Goal: Task Accomplishment & Management: Use online tool/utility

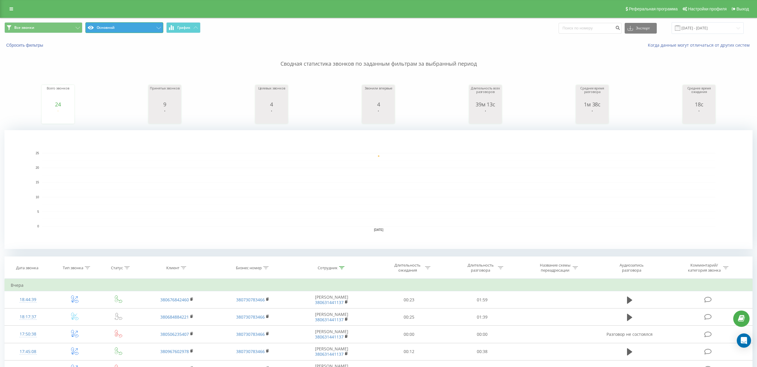
click at [125, 30] on button "Основной" at bounding box center [124, 27] width 78 height 11
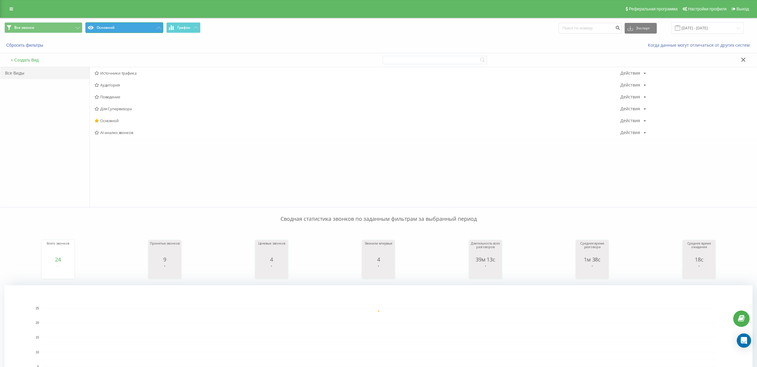
click at [125, 30] on button "Основной" at bounding box center [124, 27] width 78 height 11
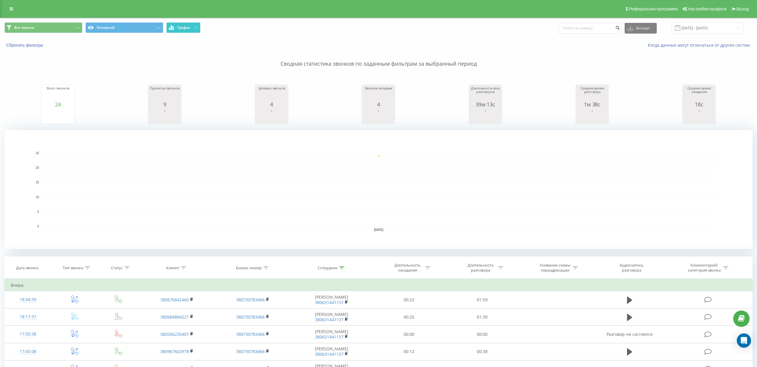
click at [176, 25] on button "График" at bounding box center [183, 27] width 34 height 11
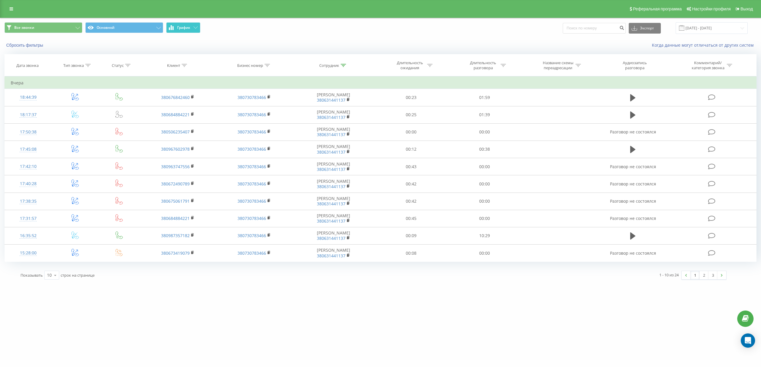
click at [178, 26] on span "График" at bounding box center [183, 28] width 13 height 4
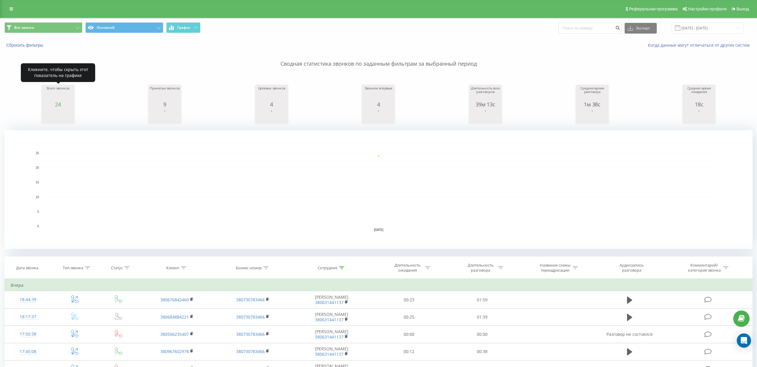
click at [62, 104] on div "24" at bounding box center [58, 104] width 30 height 6
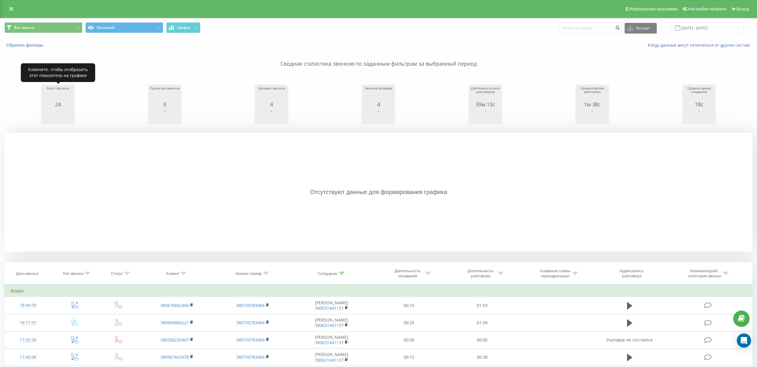
click at [62, 104] on div "24" at bounding box center [58, 104] width 30 height 6
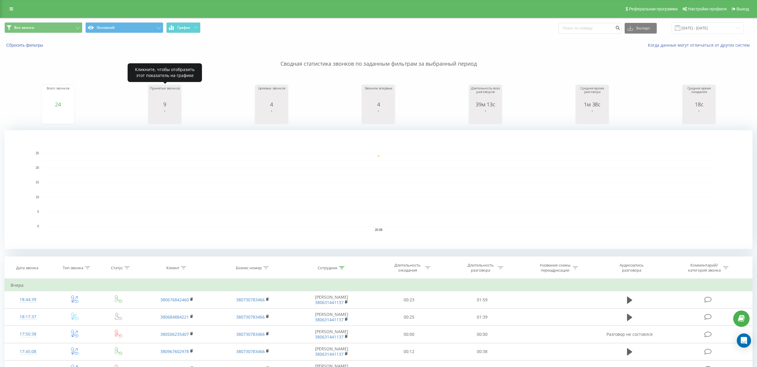
click at [170, 104] on div "9" at bounding box center [165, 104] width 30 height 6
drag, startPoint x: 217, startPoint y: 102, endPoint x: 217, endPoint y: 99, distance: 3.0
click at [217, 101] on div "Всего звонков 24 date totalCalls [DATE] [PHONE_NUMBER][DATE] Принятых звонков 9…" at bounding box center [378, 98] width 748 height 51
click at [218, 100] on div "Всего звонков 24 date totalCalls [DATE] [PHONE_NUMBER][DATE] Принятых звонков 9…" at bounding box center [378, 98] width 748 height 51
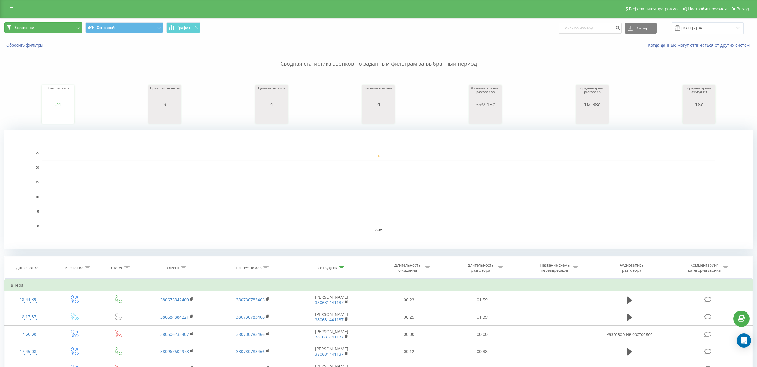
click at [61, 29] on button "Все звонки" at bounding box center [43, 27] width 78 height 11
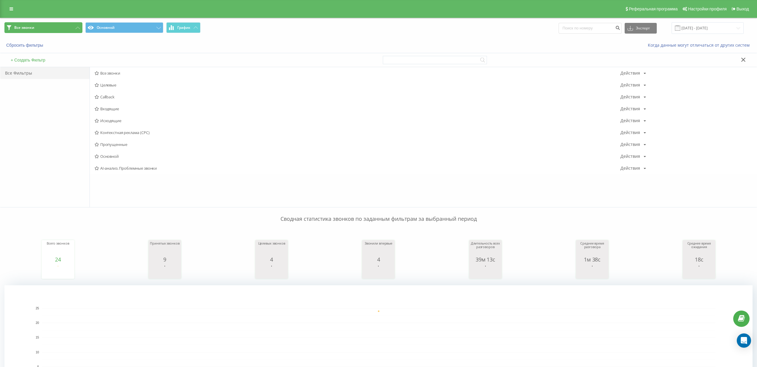
click at [61, 29] on button "Все звонки" at bounding box center [43, 27] width 78 height 11
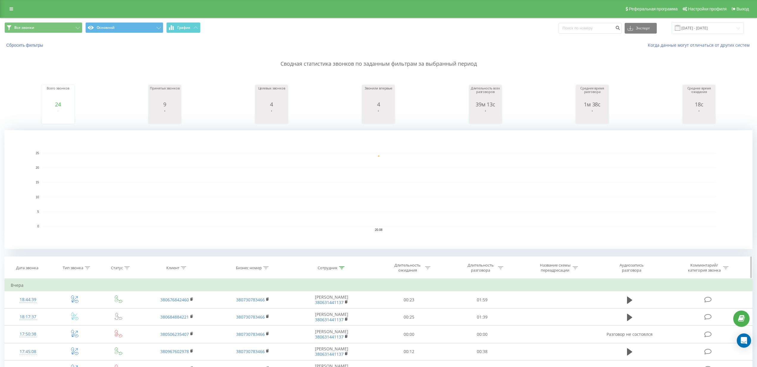
click at [89, 269] on div at bounding box center [87, 268] width 5 height 5
click at [86, 308] on div "Введите значение" at bounding box center [74, 310] width 52 height 11
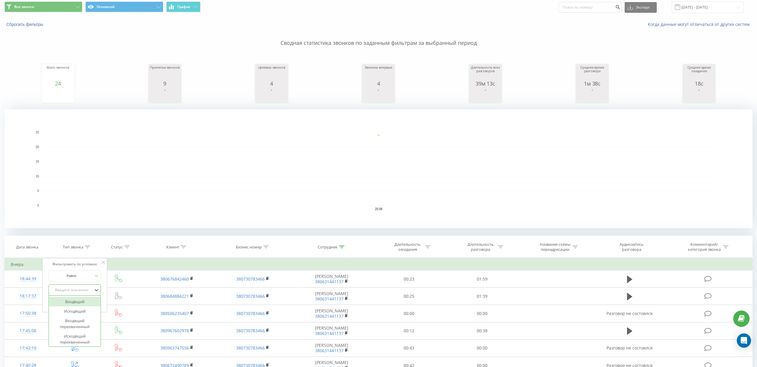
click at [83, 303] on div "Входящий" at bounding box center [75, 302] width 52 height 10
click at [89, 301] on span "OK" at bounding box center [87, 302] width 17 height 9
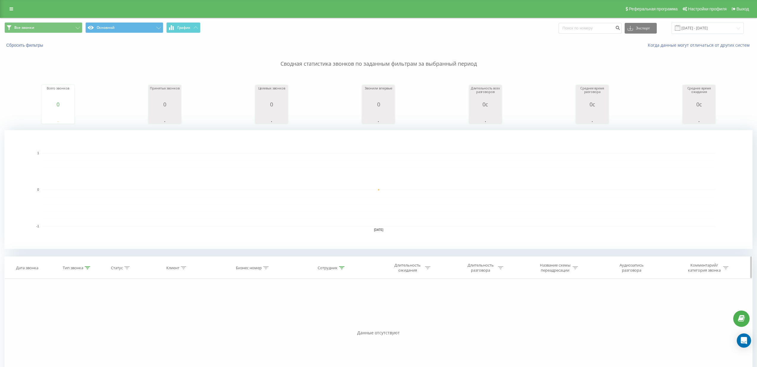
click at [89, 268] on icon at bounding box center [87, 267] width 5 height 3
click at [89, 298] on div at bounding box center [71, 297] width 42 height 6
click at [92, 305] on div "Входящий, 1 of 6. 6 results available. Use Up and Down to choose options, press…" at bounding box center [74, 310] width 52 height 11
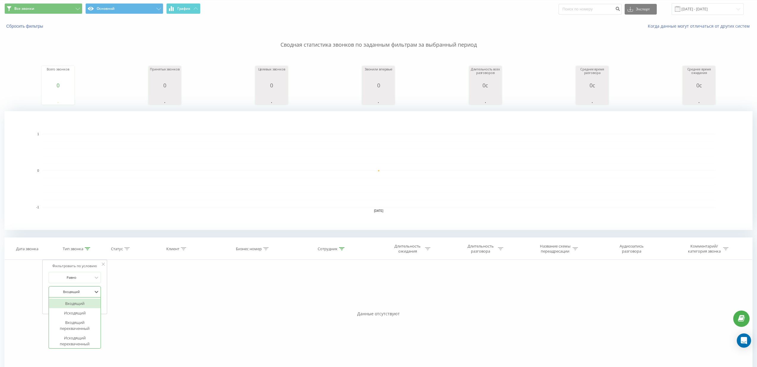
scroll to position [21, 0]
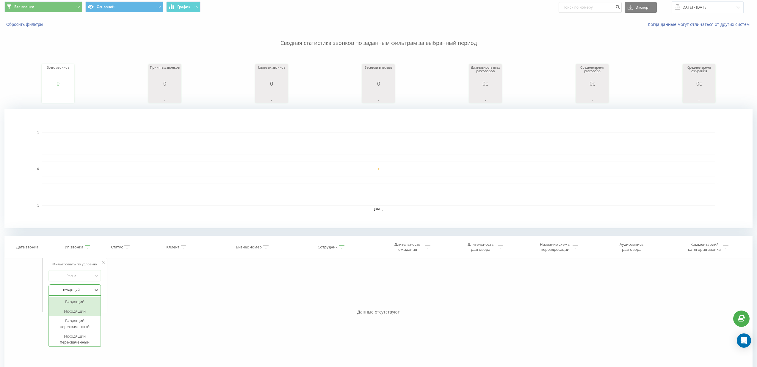
click at [89, 308] on div "Исходящий" at bounding box center [75, 312] width 52 height 10
click at [89, 304] on span "OK" at bounding box center [87, 302] width 17 height 9
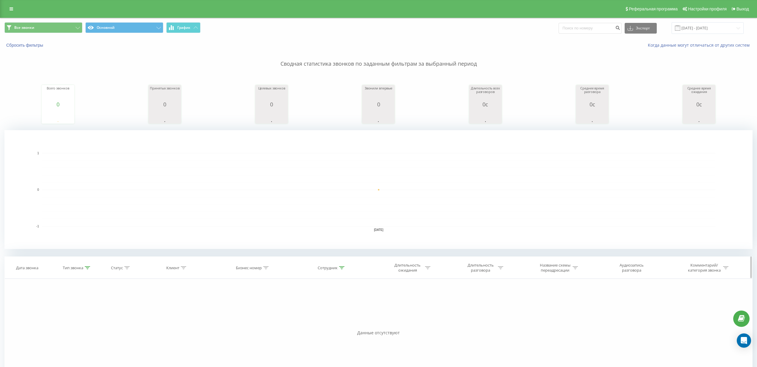
click at [338, 269] on div "Сотрудник" at bounding box center [331, 268] width 27 height 5
click at [344, 268] on div "Сотрудник" at bounding box center [332, 268] width 82 height 5
click at [88, 270] on div at bounding box center [87, 268] width 5 height 5
click at [90, 312] on div "Исходящий" at bounding box center [74, 310] width 52 height 11
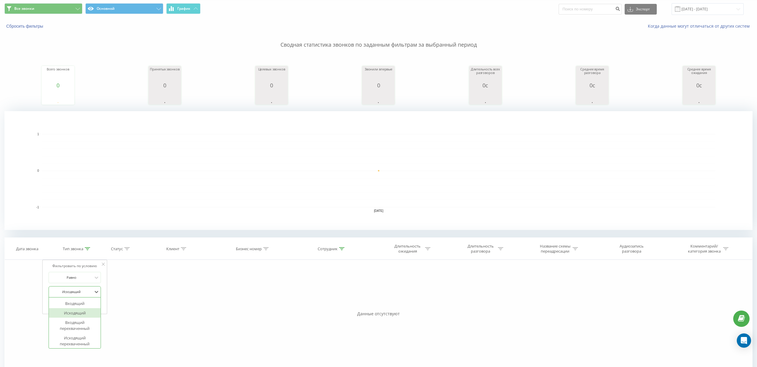
scroll to position [21, 0]
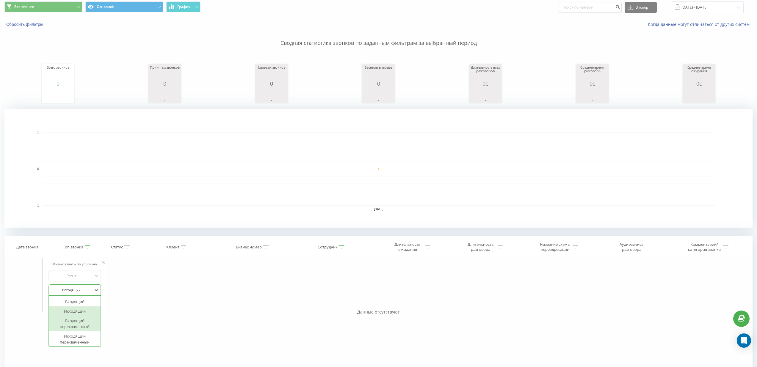
click at [86, 318] on div "Входящий перехваченный" at bounding box center [75, 323] width 52 height 15
click at [90, 306] on span "OK" at bounding box center [87, 302] width 17 height 9
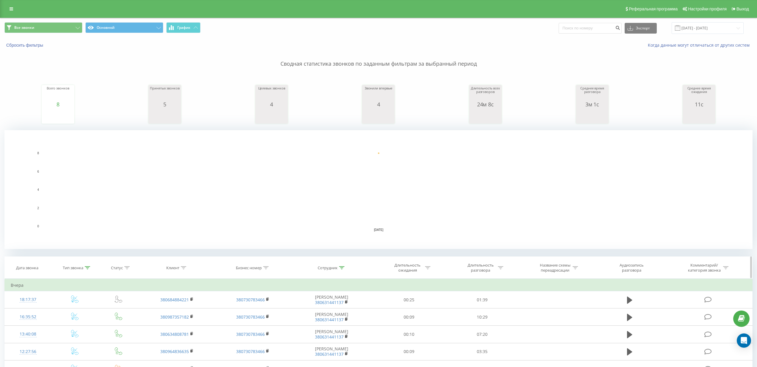
click at [86, 269] on icon at bounding box center [87, 267] width 5 height 3
click at [80, 310] on div "Входящий перехваченный" at bounding box center [74, 310] width 52 height 11
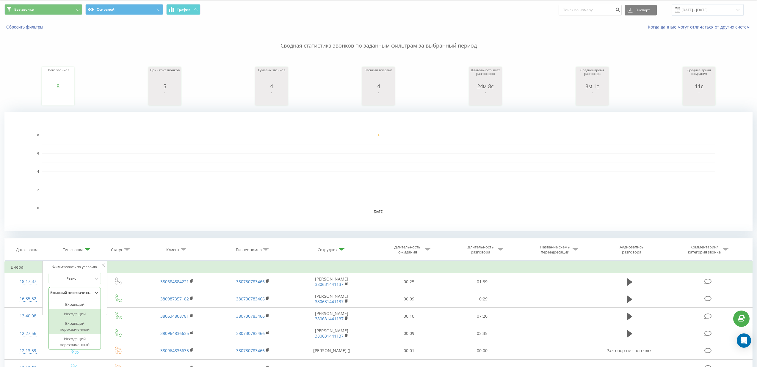
scroll to position [21, 0]
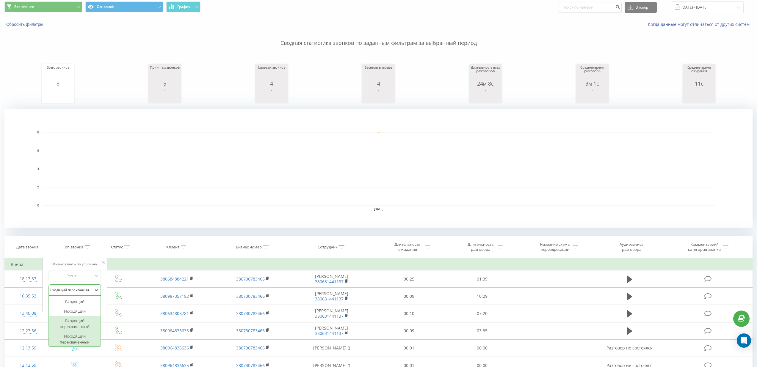
click at [81, 337] on div "Исходящий перехваченный" at bounding box center [75, 339] width 52 height 15
click at [91, 303] on span "OK" at bounding box center [87, 302] width 17 height 9
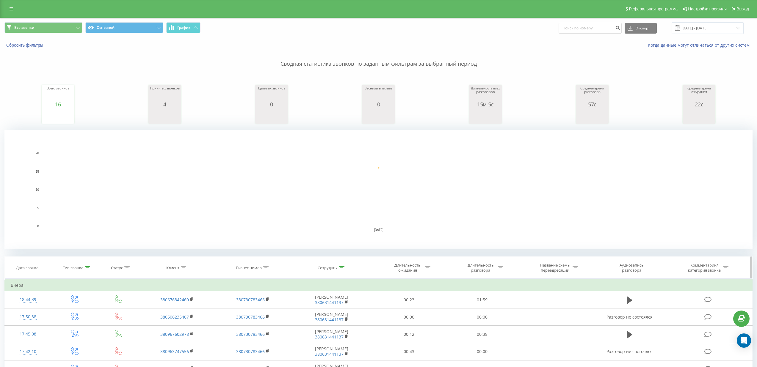
click at [88, 268] on icon at bounding box center [87, 267] width 5 height 3
click at [84, 313] on div "Исходящий перехваченный" at bounding box center [74, 310] width 52 height 11
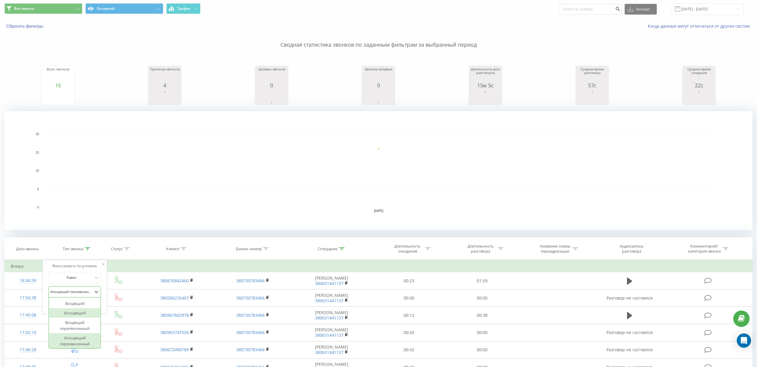
scroll to position [21, 0]
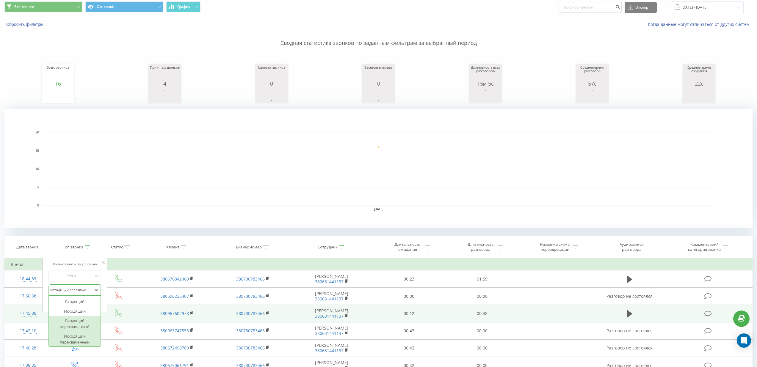
click at [84, 318] on div "Входящий перехваченный" at bounding box center [75, 323] width 52 height 15
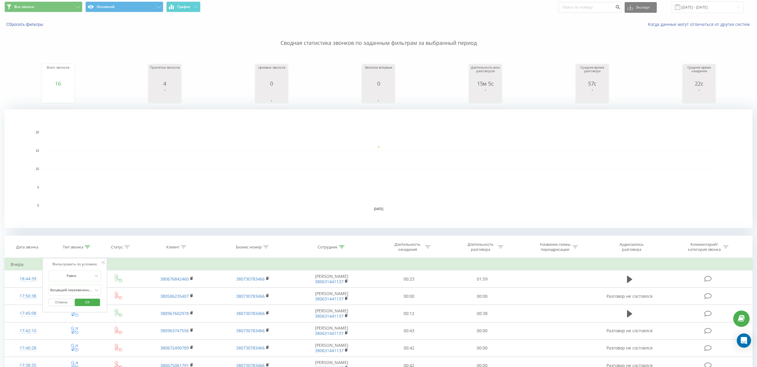
click at [94, 304] on span "OK" at bounding box center [87, 302] width 17 height 9
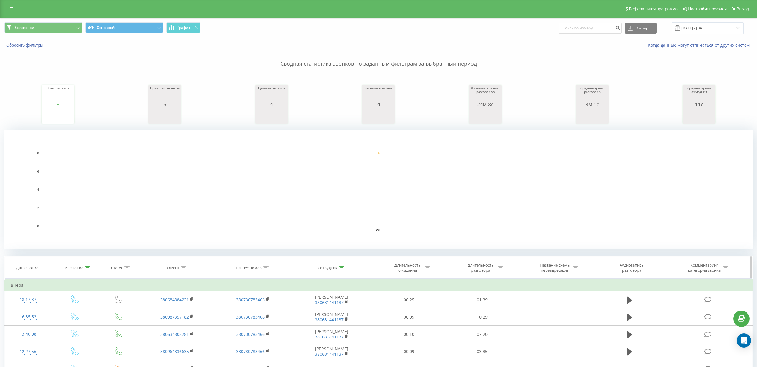
click at [78, 268] on div "Тип звонка" at bounding box center [73, 268] width 21 height 5
click at [82, 310] on div "Входящий перехваченный" at bounding box center [74, 310] width 52 height 11
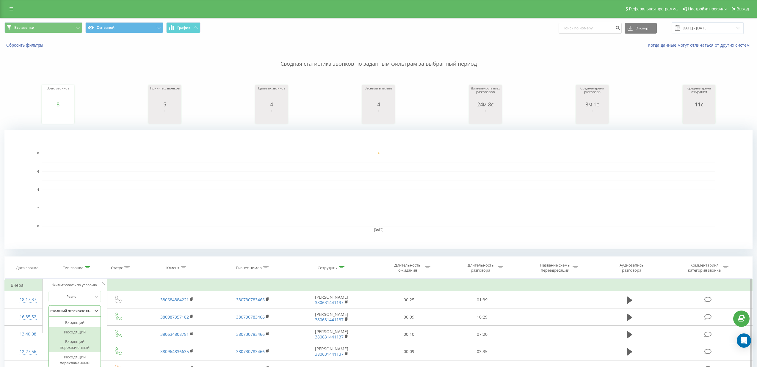
scroll to position [21, 0]
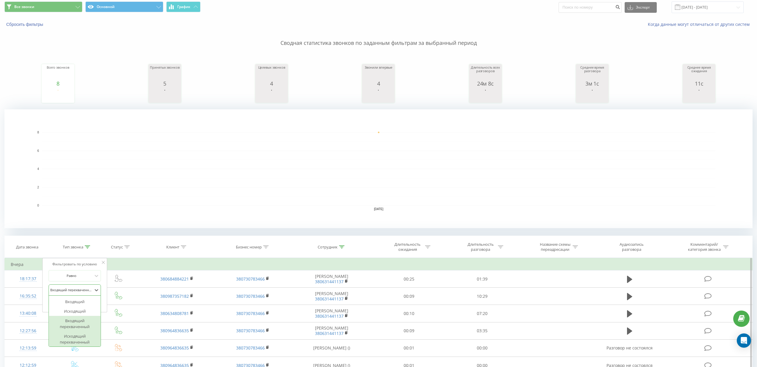
click at [82, 341] on div "Исходящий перехваченный" at bounding box center [75, 339] width 52 height 15
click at [87, 299] on span "OK" at bounding box center [87, 302] width 17 height 9
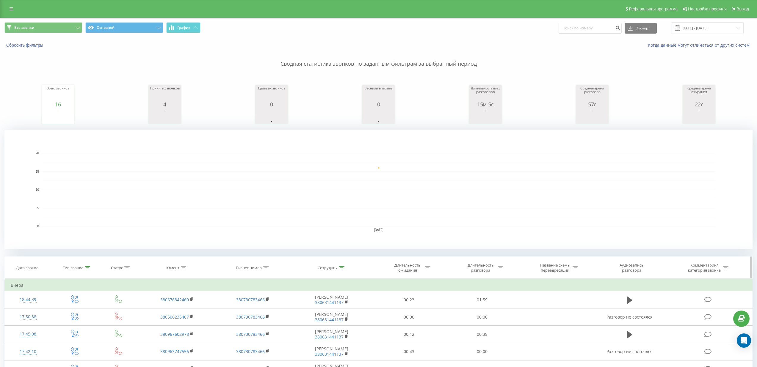
click at [340, 268] on icon at bounding box center [341, 267] width 5 height 3
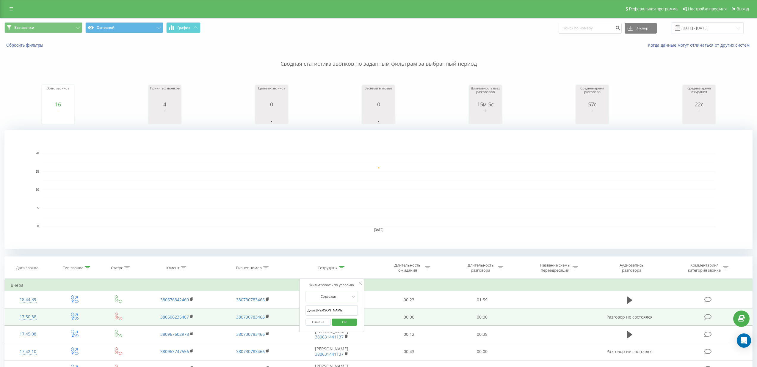
drag, startPoint x: 342, startPoint y: 312, endPoint x: 286, endPoint y: 311, distance: 56.2
click at [286, 311] on table "Фильтровать по условию Равно Исходящий перехваченный Отмена OK Фильтровать по у…" at bounding box center [378, 374] width 748 height 190
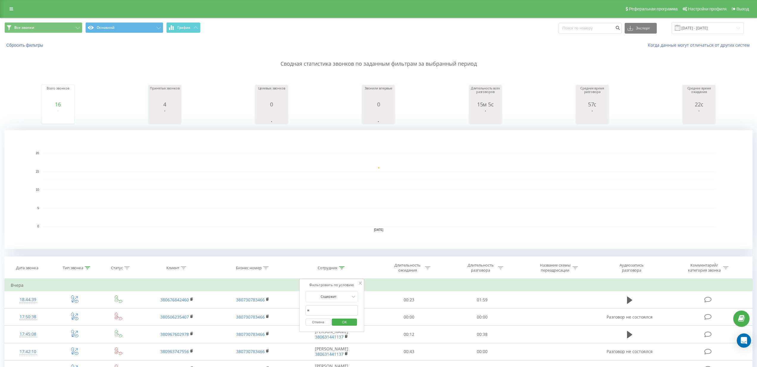
type input "[PERSON_NAME]"
click at [344, 321] on span "OK" at bounding box center [344, 322] width 17 height 9
click at [86, 269] on icon at bounding box center [87, 267] width 5 height 3
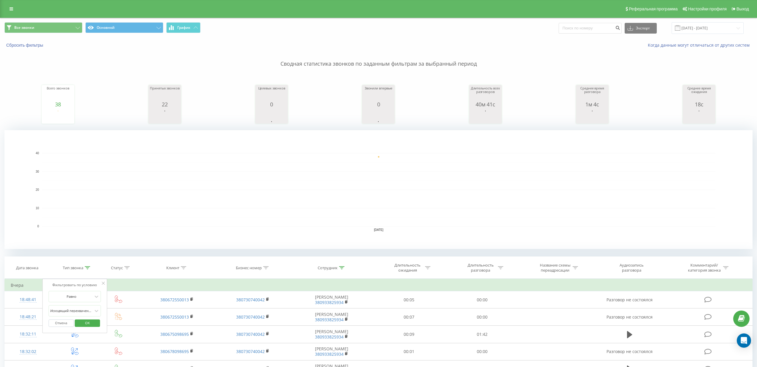
click at [117, 255] on div "Все звонки Основной График Экспорт .csv .xls .xlsx [DATE] - [DATE] Сбросить фил…" at bounding box center [378, 252] width 748 height 468
click at [70, 314] on div "Исходящий перехваченный" at bounding box center [74, 310] width 52 height 11
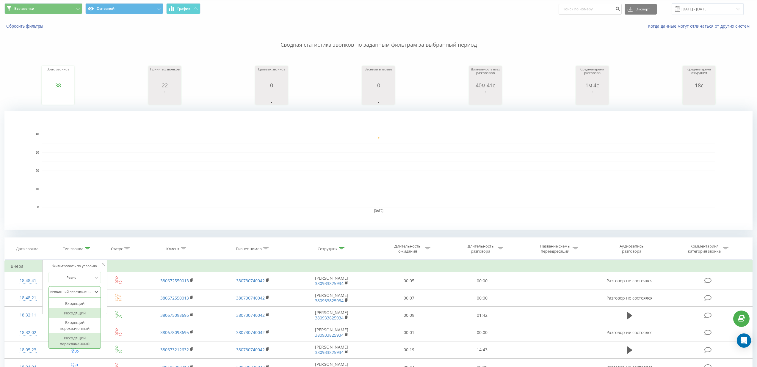
scroll to position [21, 0]
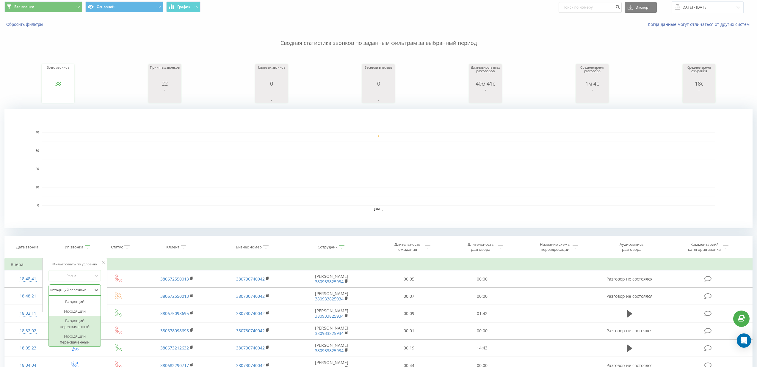
click at [73, 322] on div "Входящий перехваченный" at bounding box center [75, 323] width 52 height 15
click at [82, 305] on span "OK" at bounding box center [87, 302] width 17 height 9
